Goal: Information Seeking & Learning: Learn about a topic

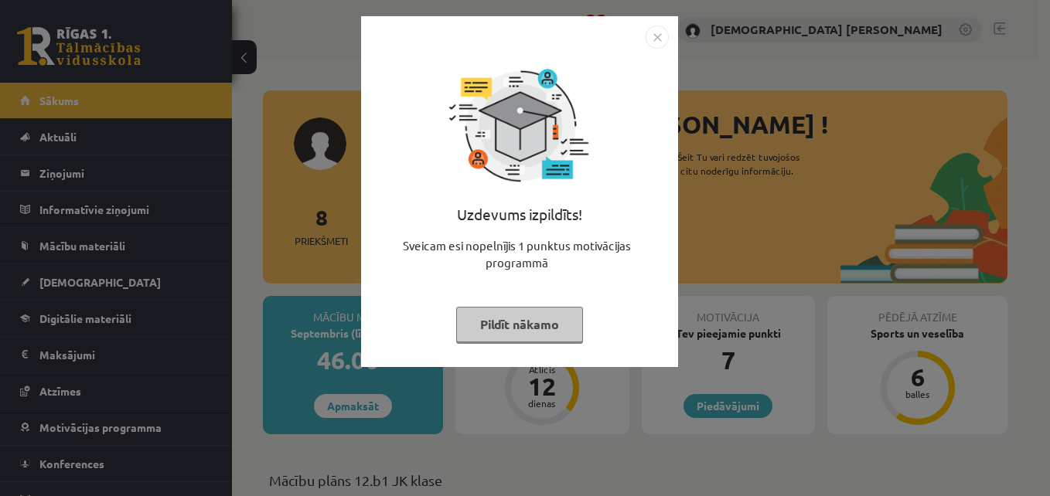
click at [650, 36] on img "Close" at bounding box center [657, 37] width 23 height 23
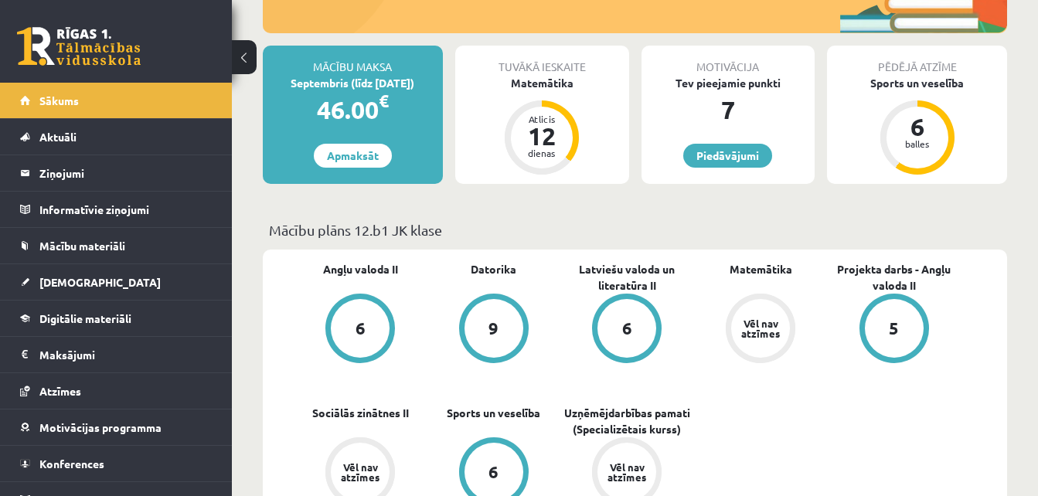
scroll to position [259, 0]
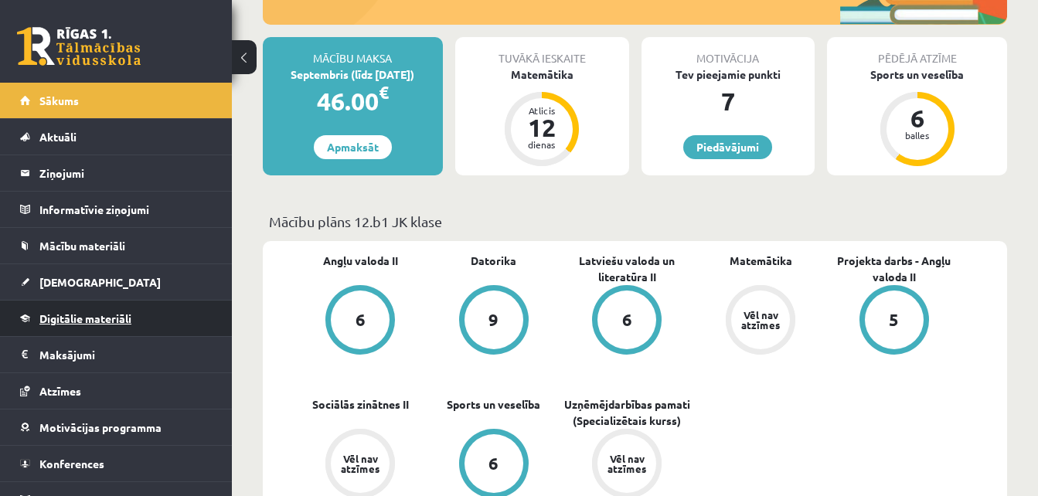
click at [120, 326] on link "Digitālie materiāli" at bounding box center [116, 319] width 193 height 36
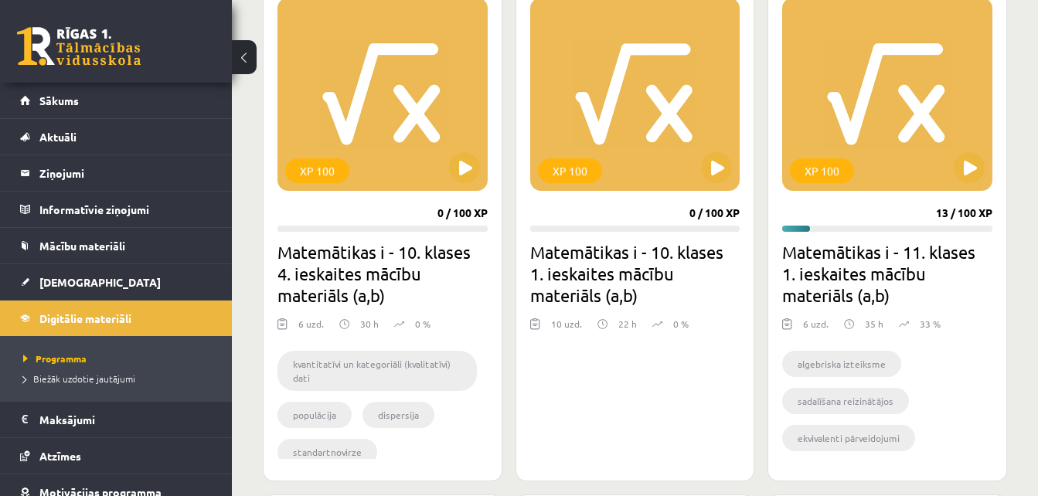
scroll to position [492, 0]
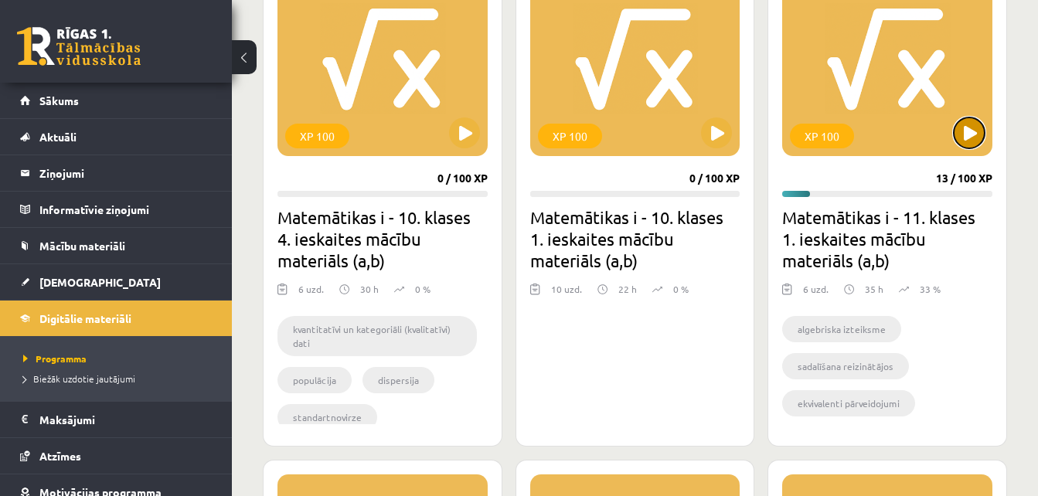
click at [968, 132] on button at bounding box center [969, 133] width 31 height 31
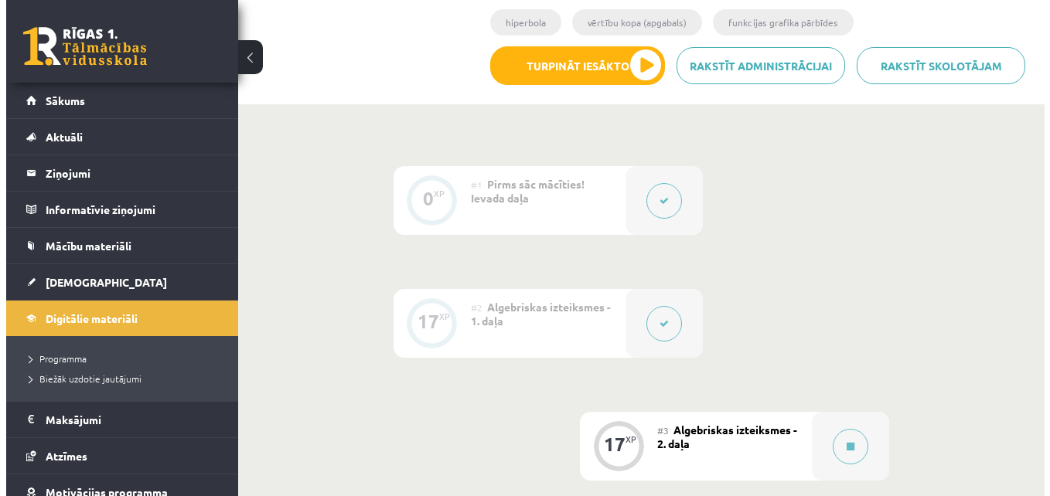
scroll to position [458, 0]
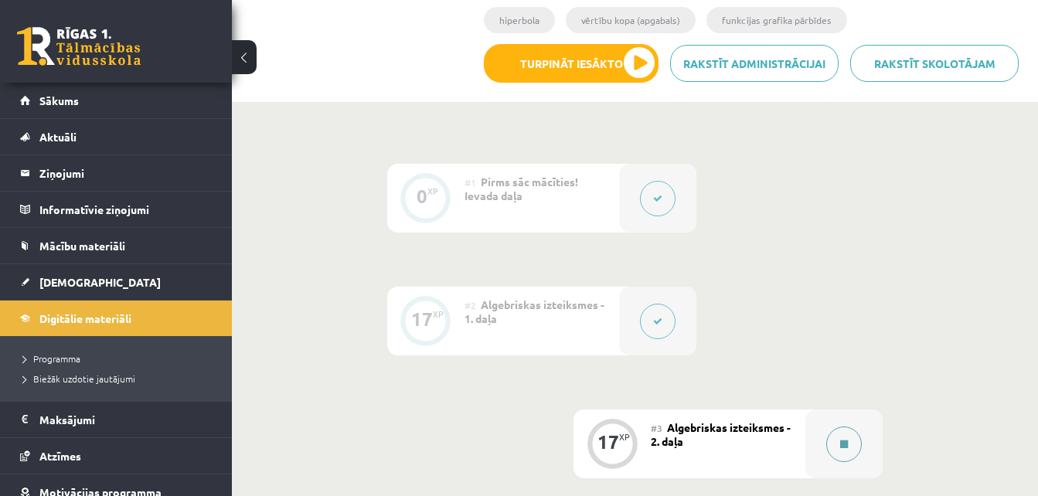
click at [855, 435] on button at bounding box center [844, 445] width 36 height 36
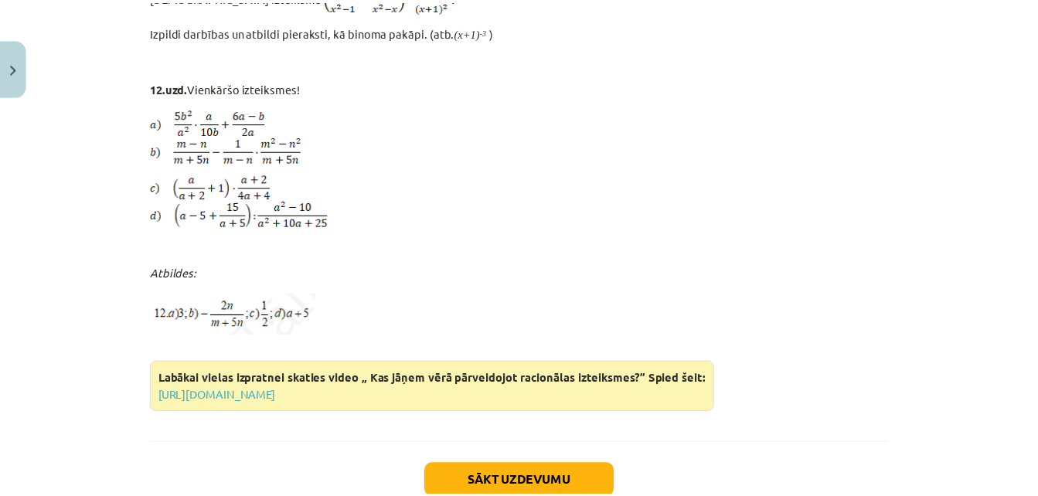
scroll to position [5900, 0]
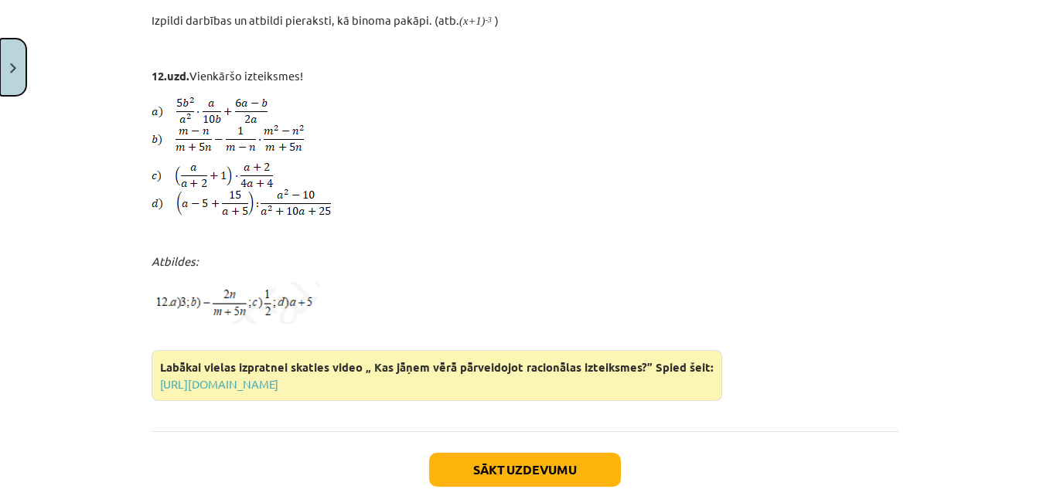
click at [20, 73] on button "Close" at bounding box center [13, 67] width 26 height 57
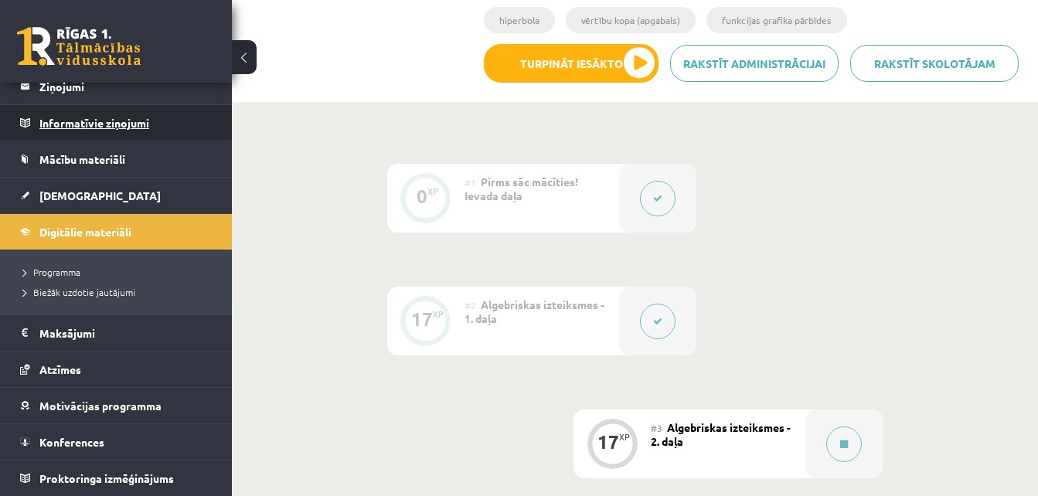
scroll to position [0, 0]
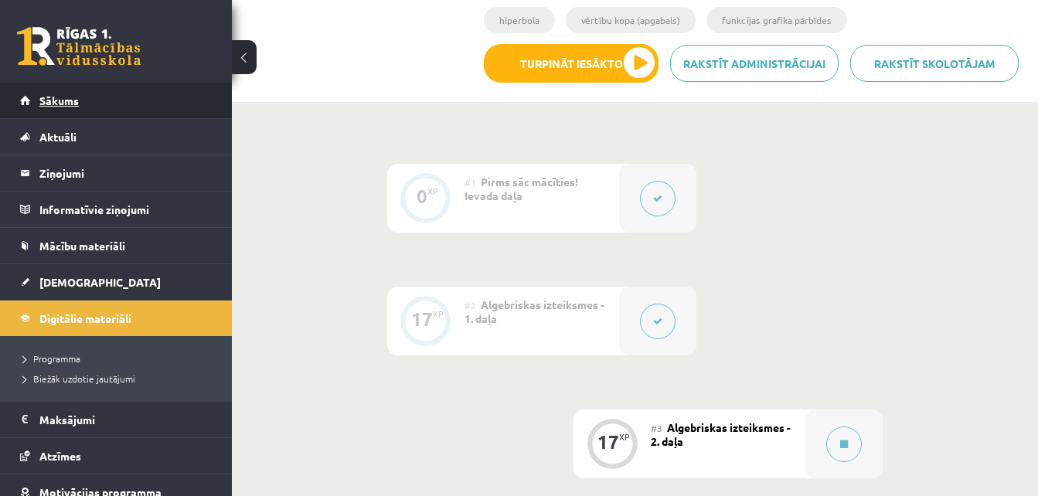
click at [163, 107] on link "Sākums" at bounding box center [116, 101] width 193 height 36
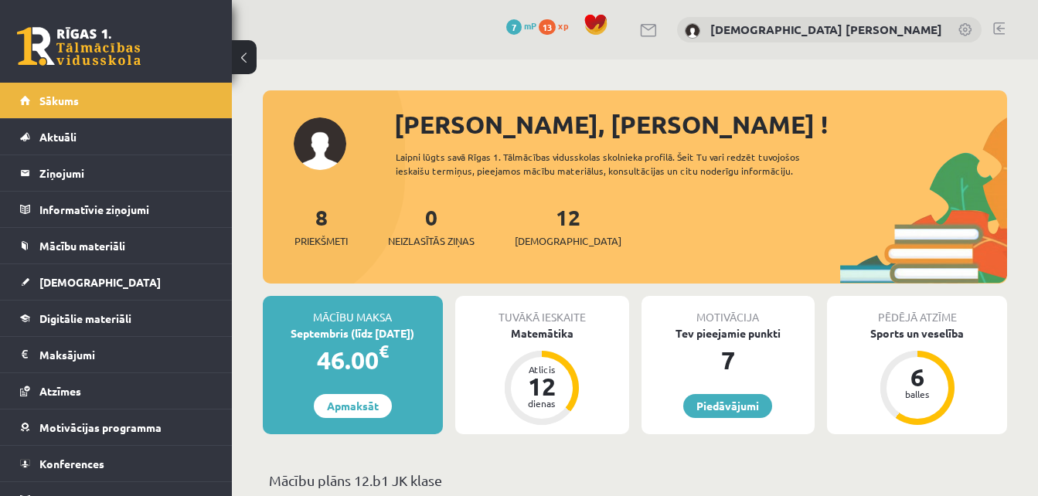
click at [1000, 25] on link at bounding box center [999, 28] width 12 height 12
